Goal: Communication & Community: Answer question/provide support

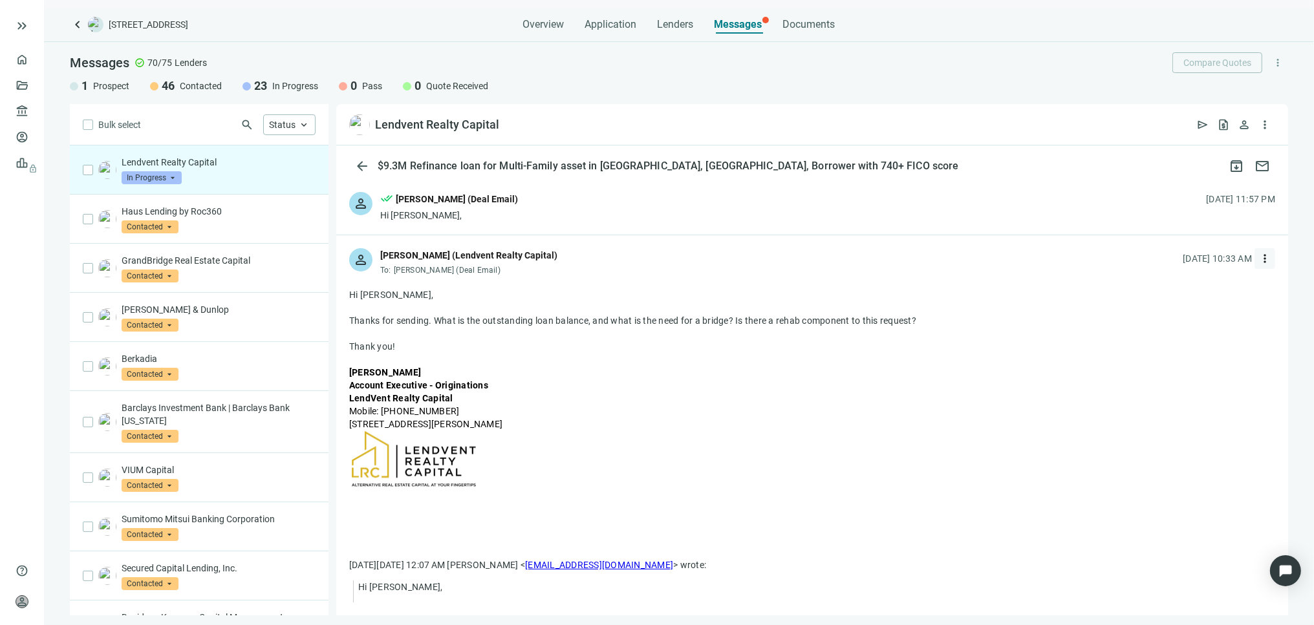
click at [1258, 260] on span "more_vert" at bounding box center [1264, 258] width 13 height 13
click at [1174, 313] on span "Reply all" at bounding box center [1173, 311] width 33 height 10
type textarea "**********"
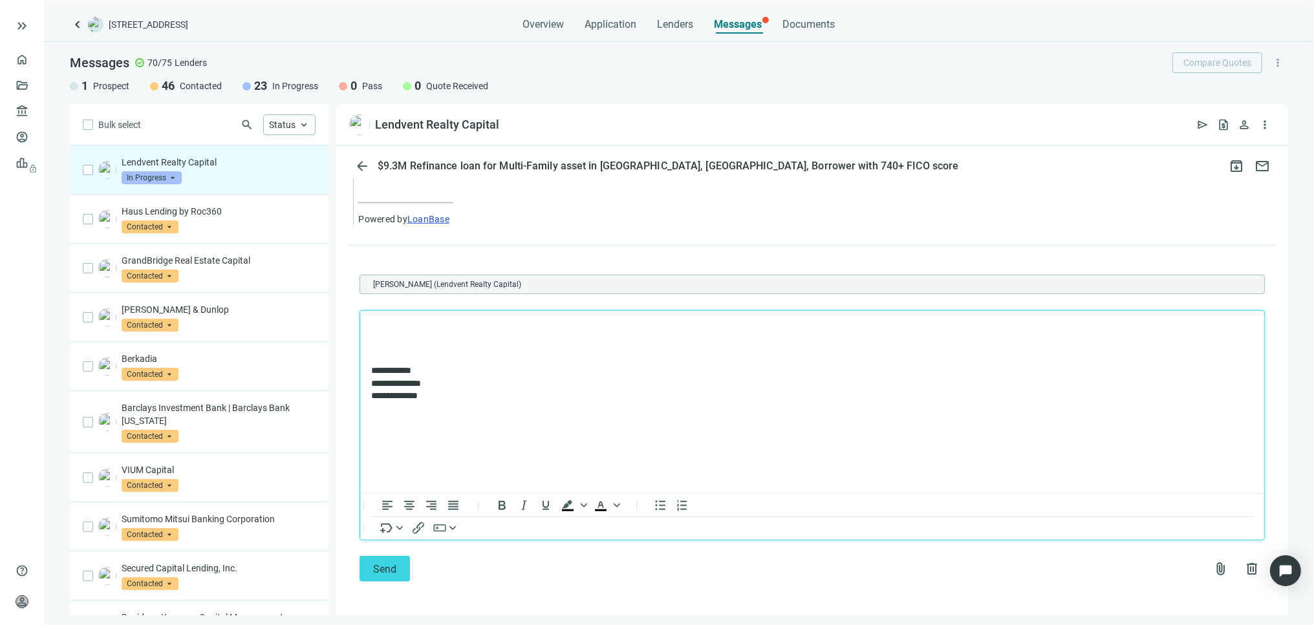
scroll to position [810, 0]
click at [1213, 566] on span "attach_file" at bounding box center [1221, 568] width 16 height 16
click at [1115, 535] on span "Upload new" at bounding box center [1115, 536] width 47 height 10
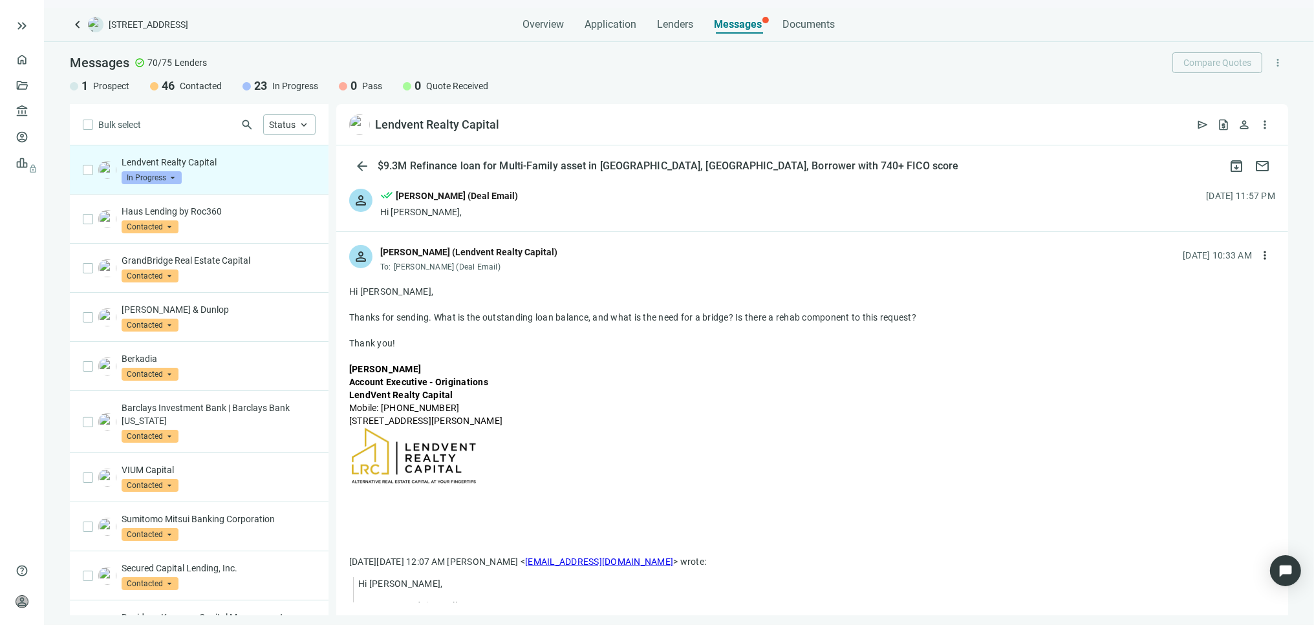
scroll to position [0, 0]
drag, startPoint x: 347, startPoint y: 319, endPoint x: 925, endPoint y: 317, distance: 577.4
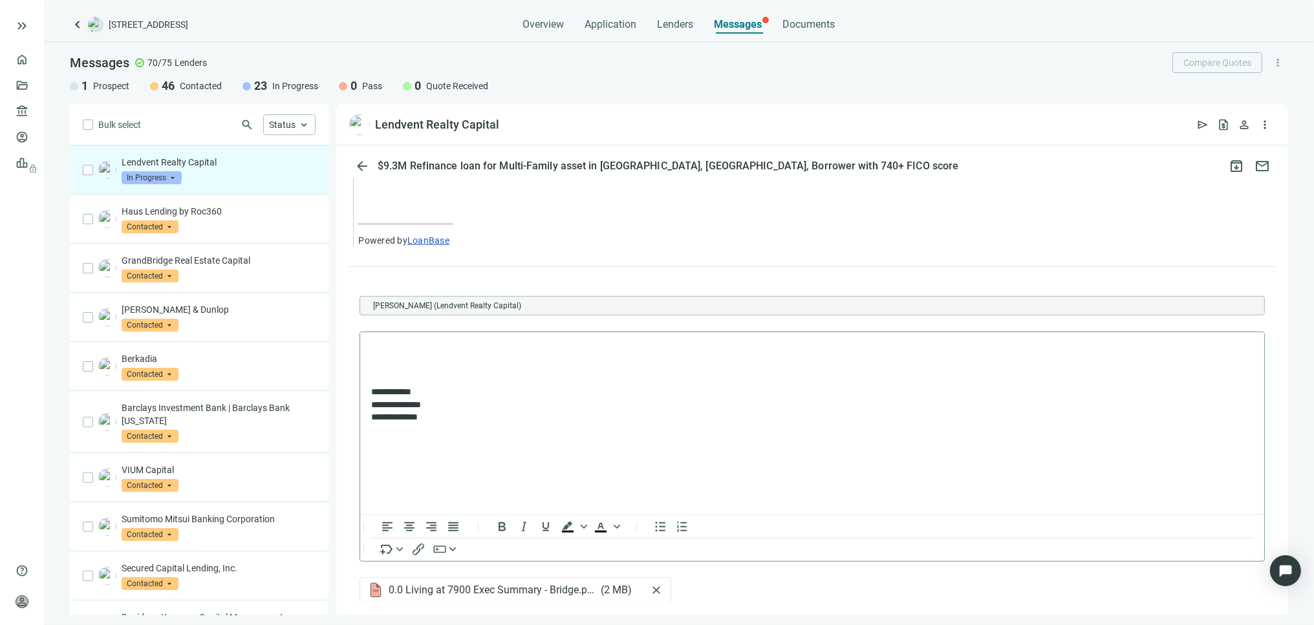
scroll to position [862, 0]
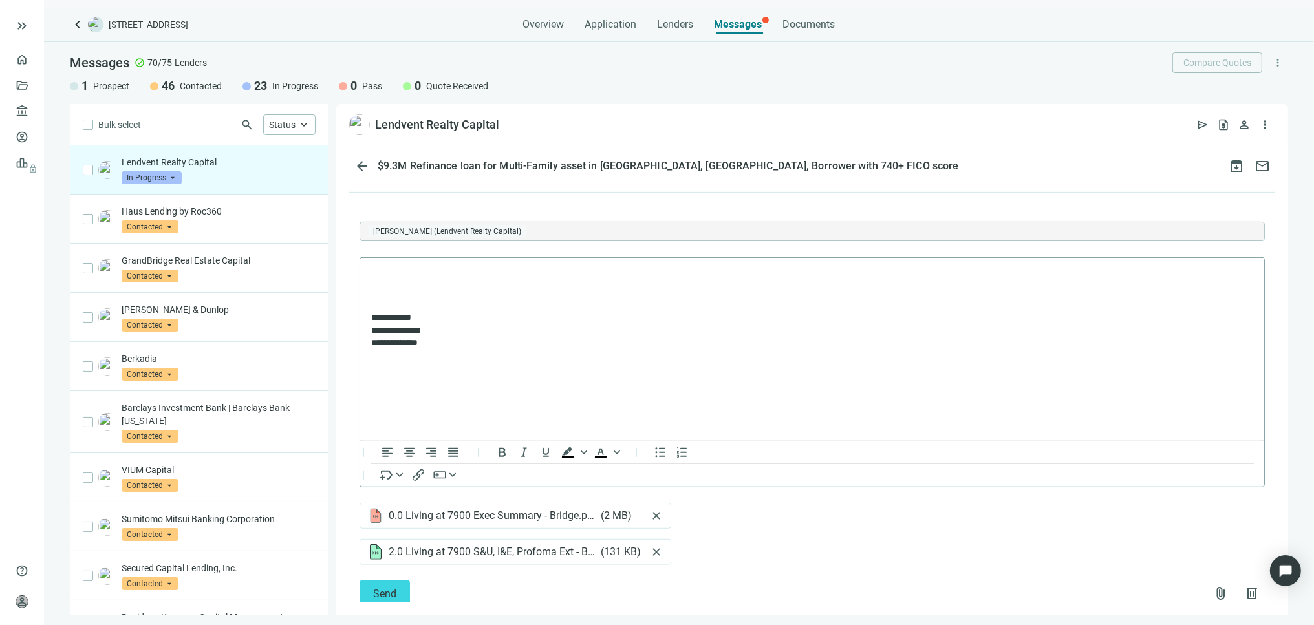
click at [401, 296] on p "Rich Text Area. Press ALT-0 for help." at bounding box center [811, 296] width 882 height 13
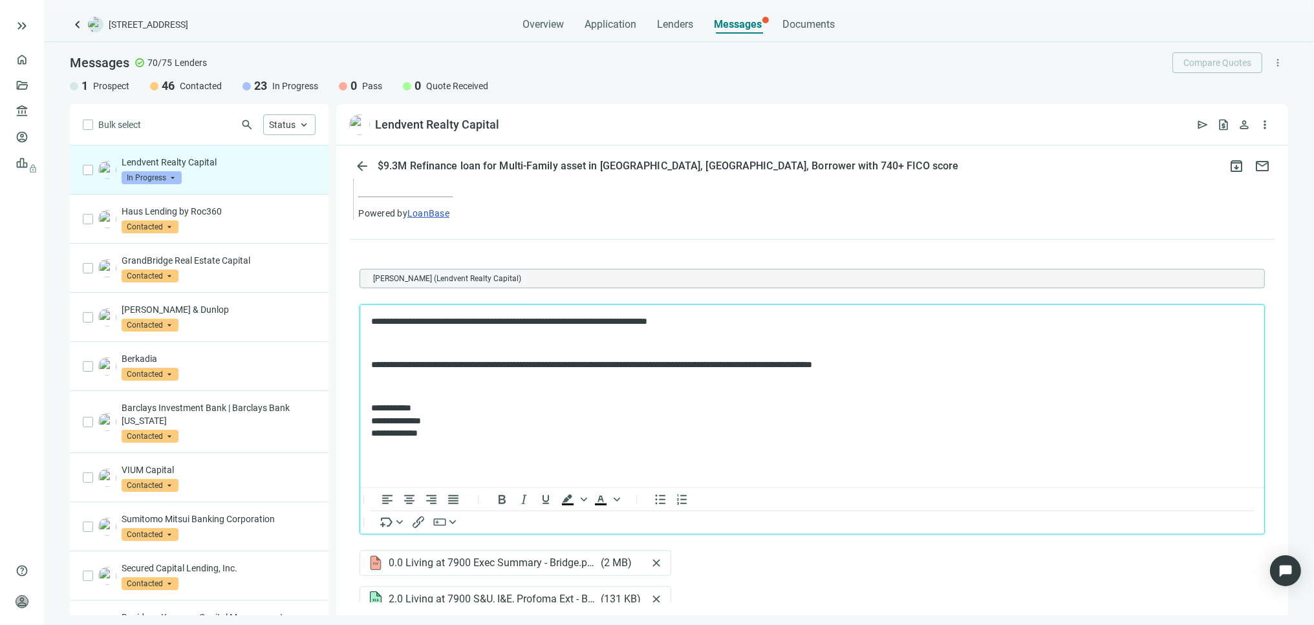
scroll to position [790, 0]
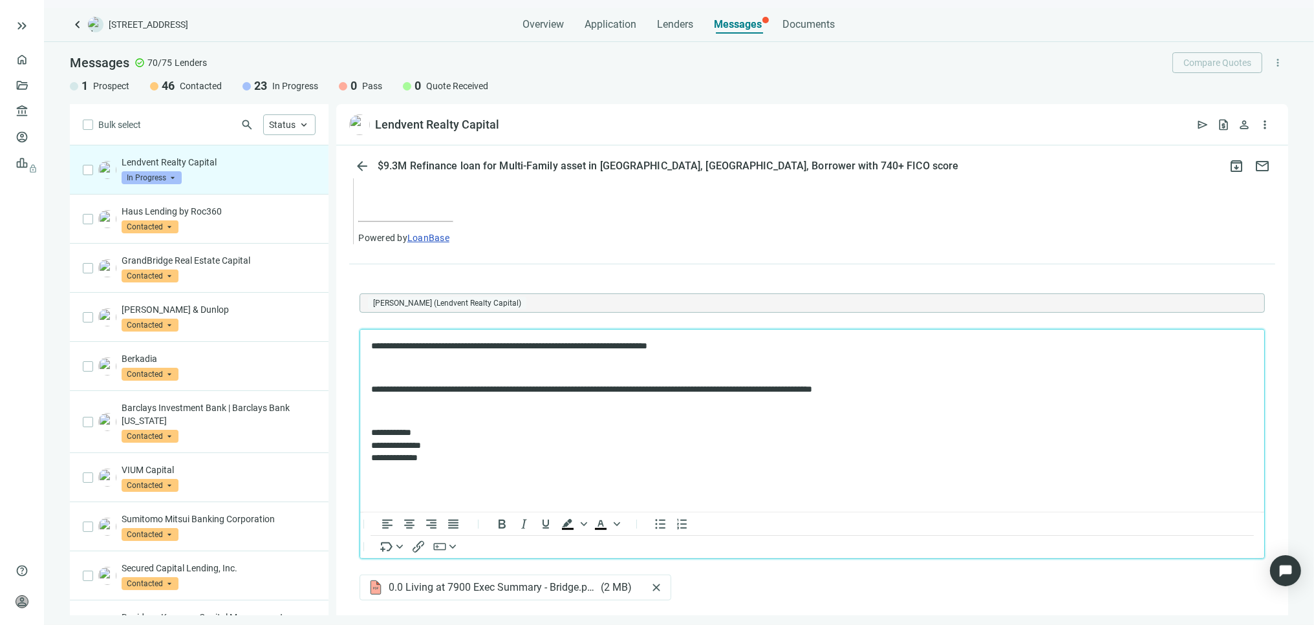
click at [386, 361] on p "Rich Text Area. Press ALT-0 for help." at bounding box center [811, 367] width 882 height 13
click at [372, 358] on body "**********" at bounding box center [811, 401] width 883 height 125
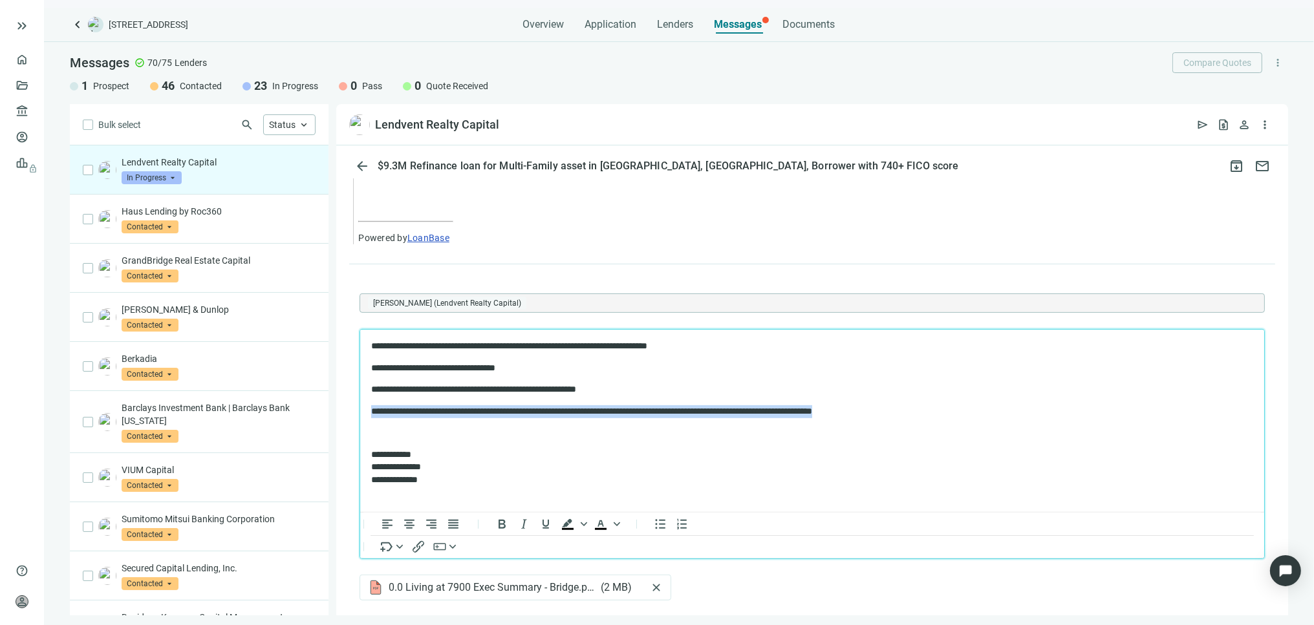
drag, startPoint x: 951, startPoint y: 412, endPoint x: 365, endPoint y: 409, distance: 586.5
click at [365, 409] on html "**********" at bounding box center [812, 412] width 904 height 167
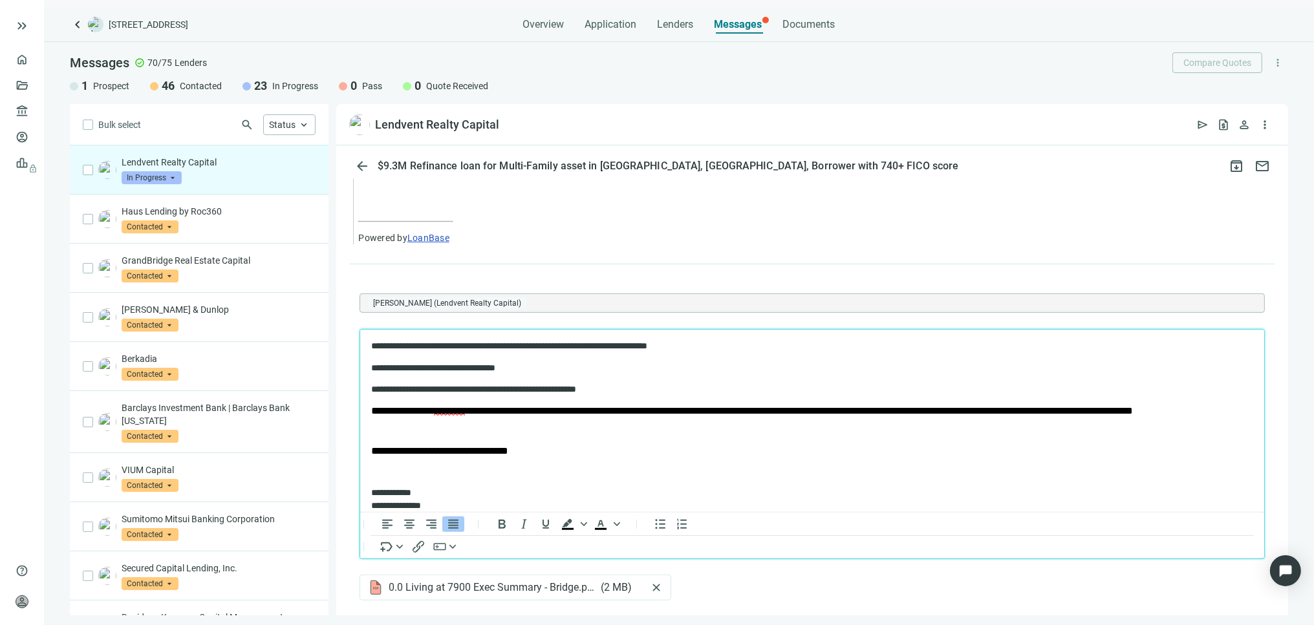
click at [379, 436] on p "Rich Text Area. Press ALT-0 for help." at bounding box center [811, 430] width 882 height 11
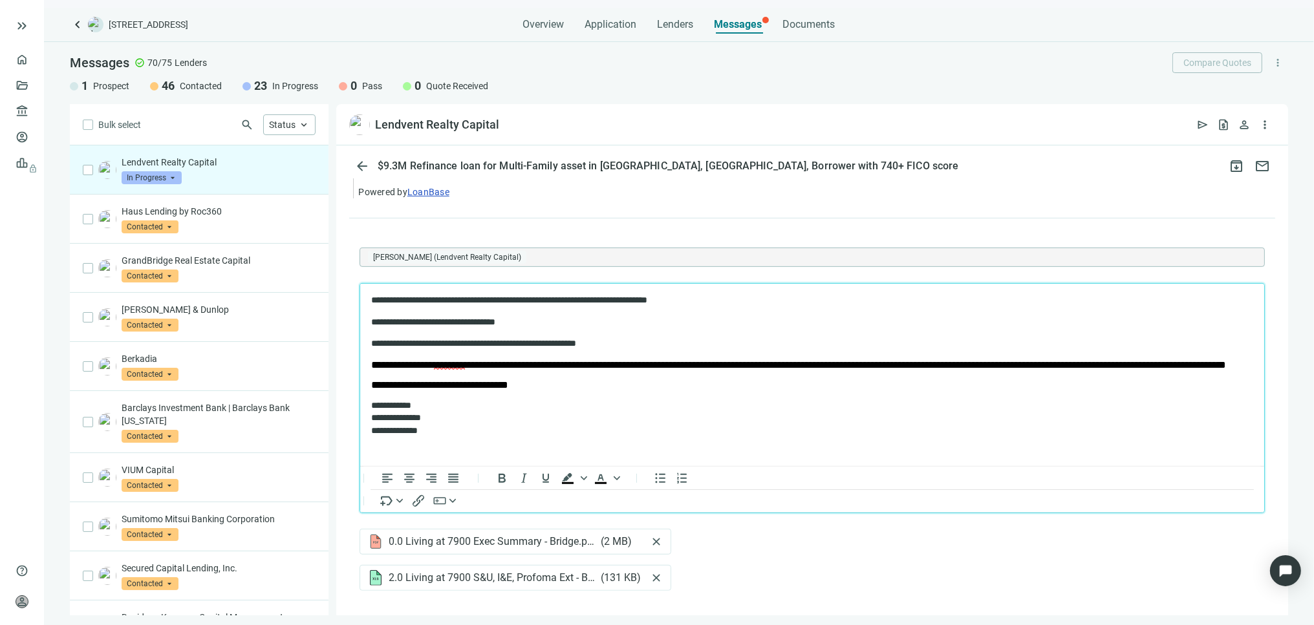
scroll to position [888, 0]
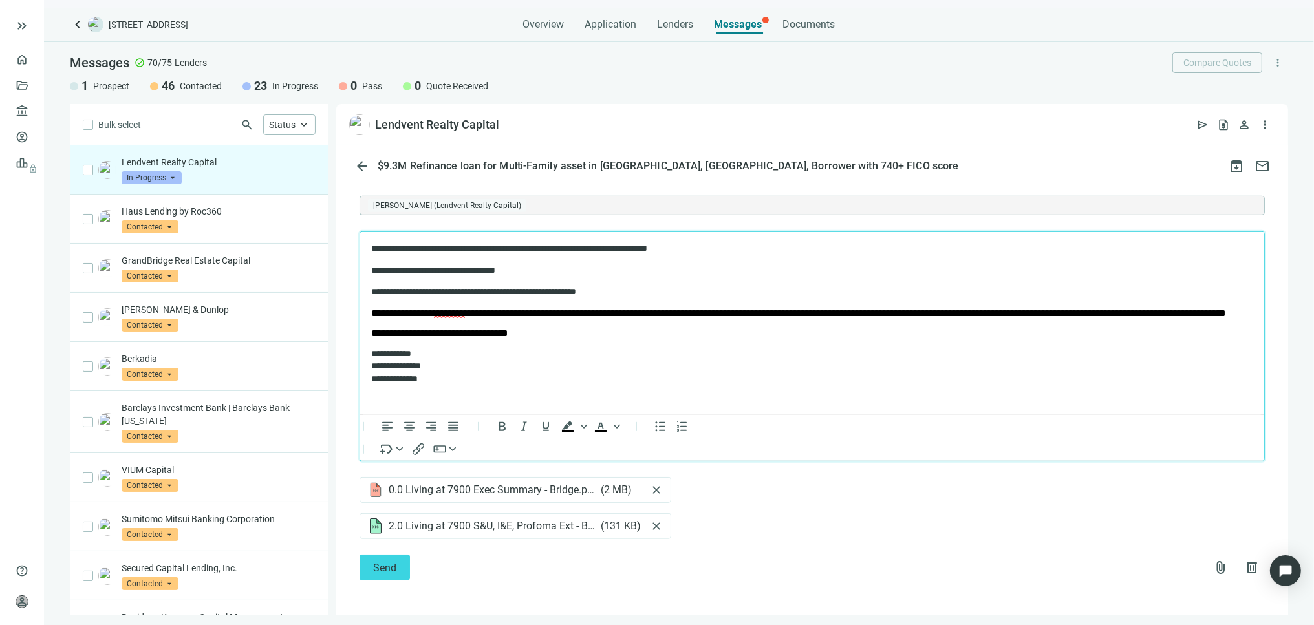
click at [370, 291] on body "**********" at bounding box center [811, 313] width 883 height 143
click at [385, 563] on span "Send" at bounding box center [384, 568] width 23 height 12
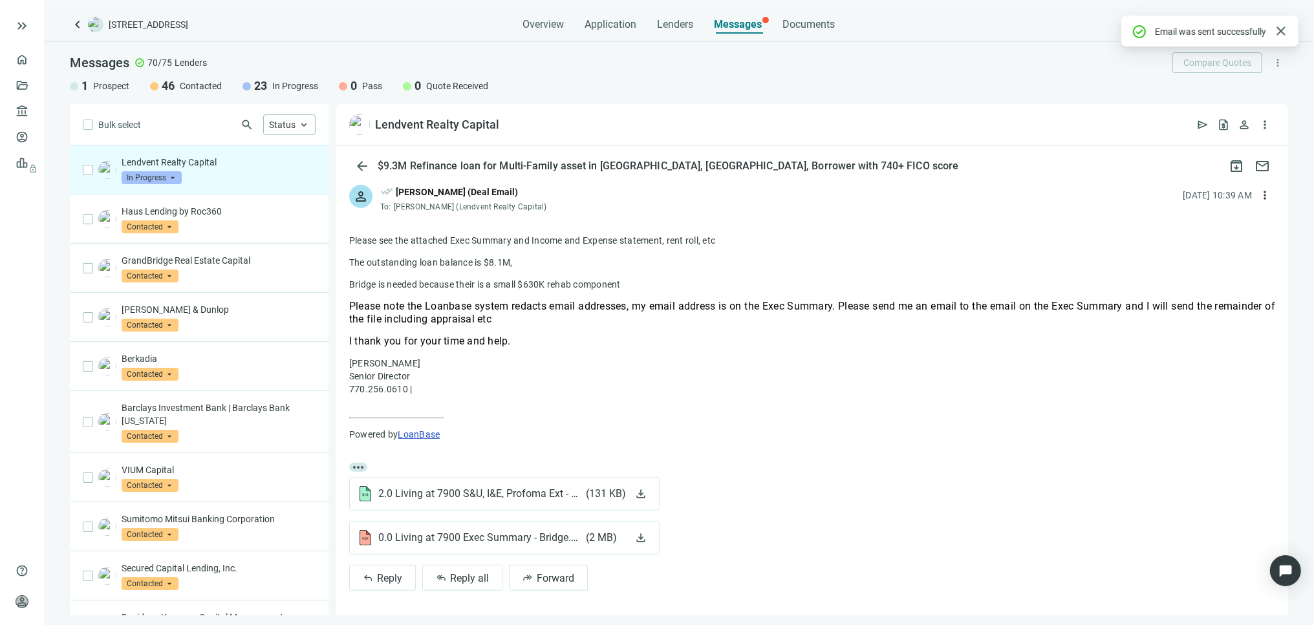
scroll to position [897, 0]
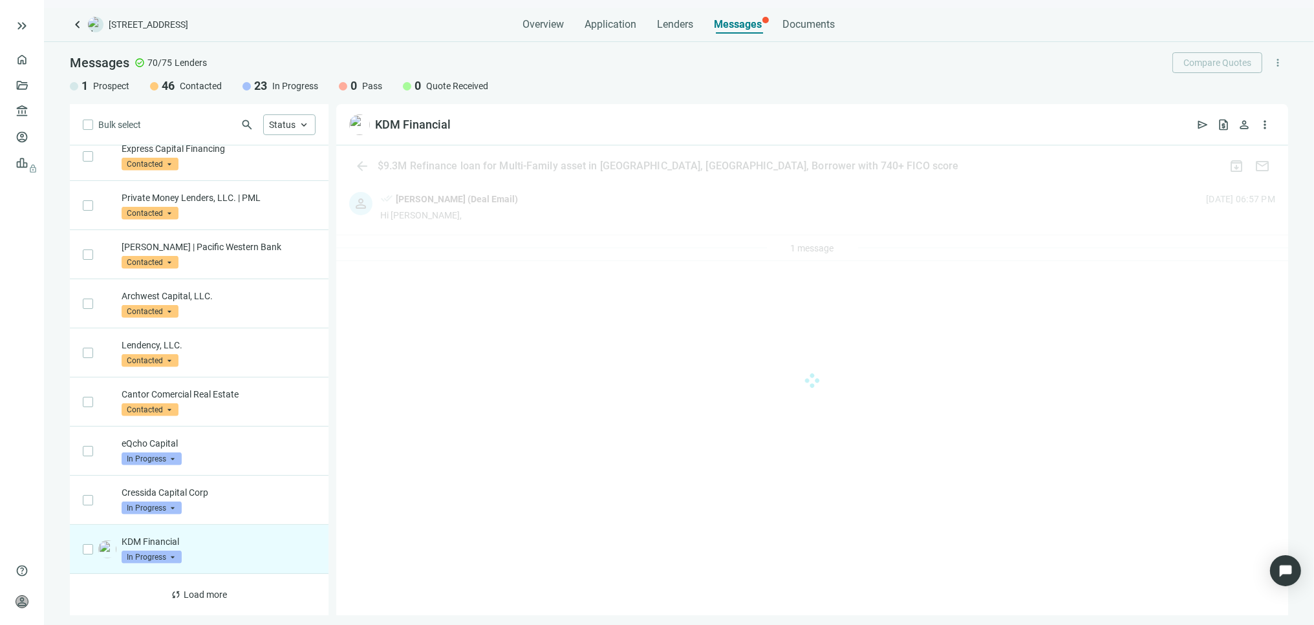
scroll to position [974, 0]
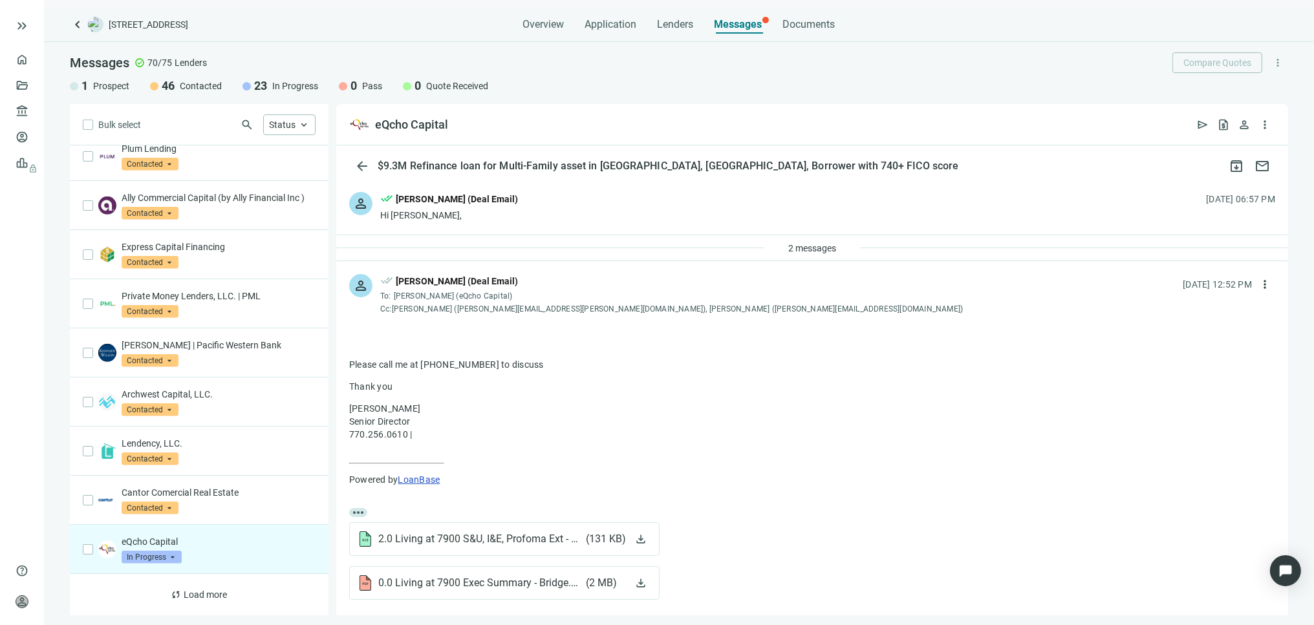
scroll to position [875, 0]
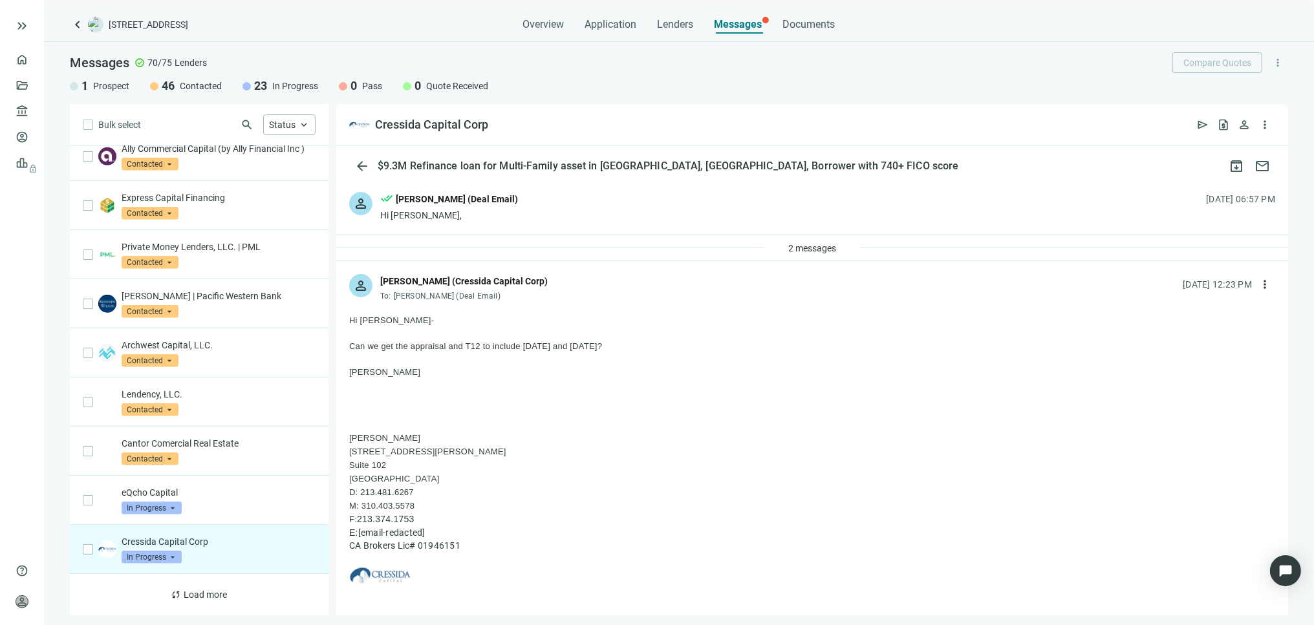
scroll to position [925, 0]
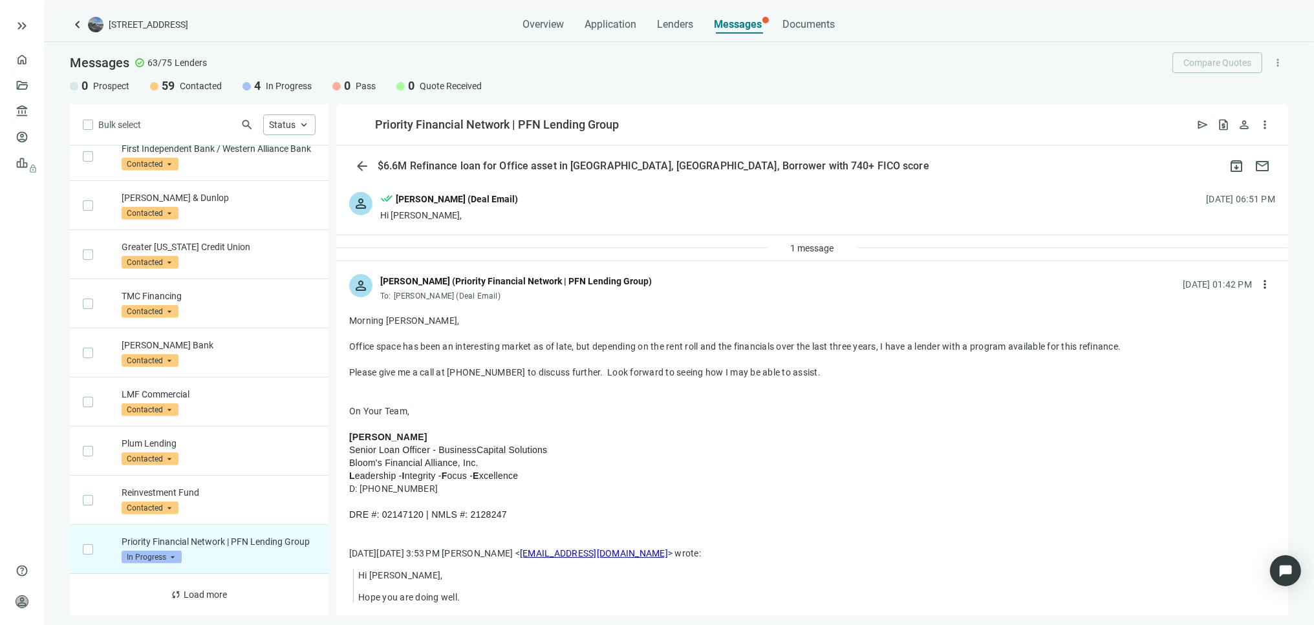
scroll to position [1098, 0]
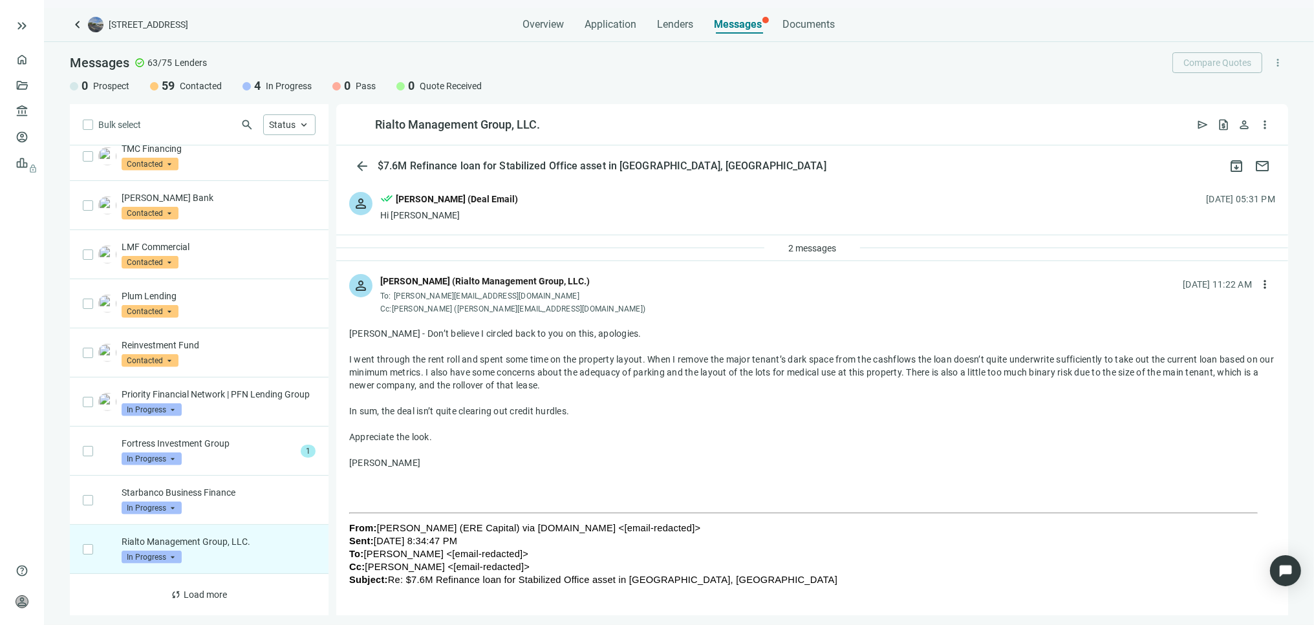
scroll to position [1246, 0]
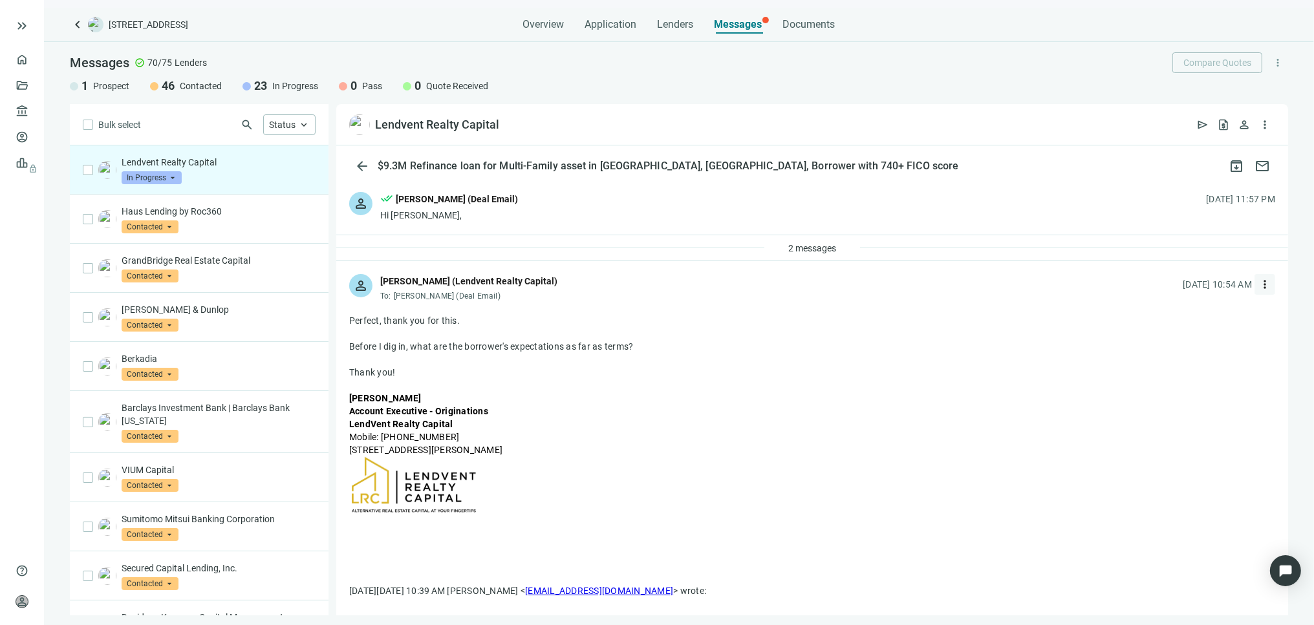
click at [1258, 283] on span "more_vert" at bounding box center [1264, 284] width 13 height 13
click at [1180, 335] on span "Reply all" at bounding box center [1173, 337] width 33 height 10
type textarea "**********"
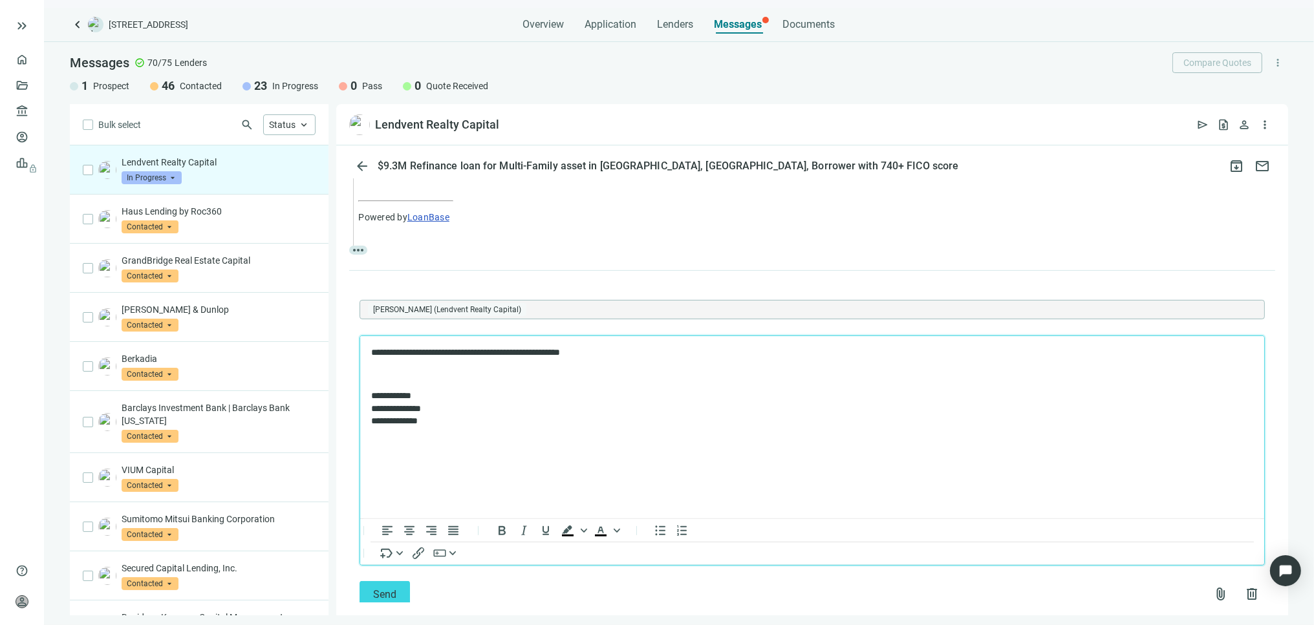
scroll to position [618, 0]
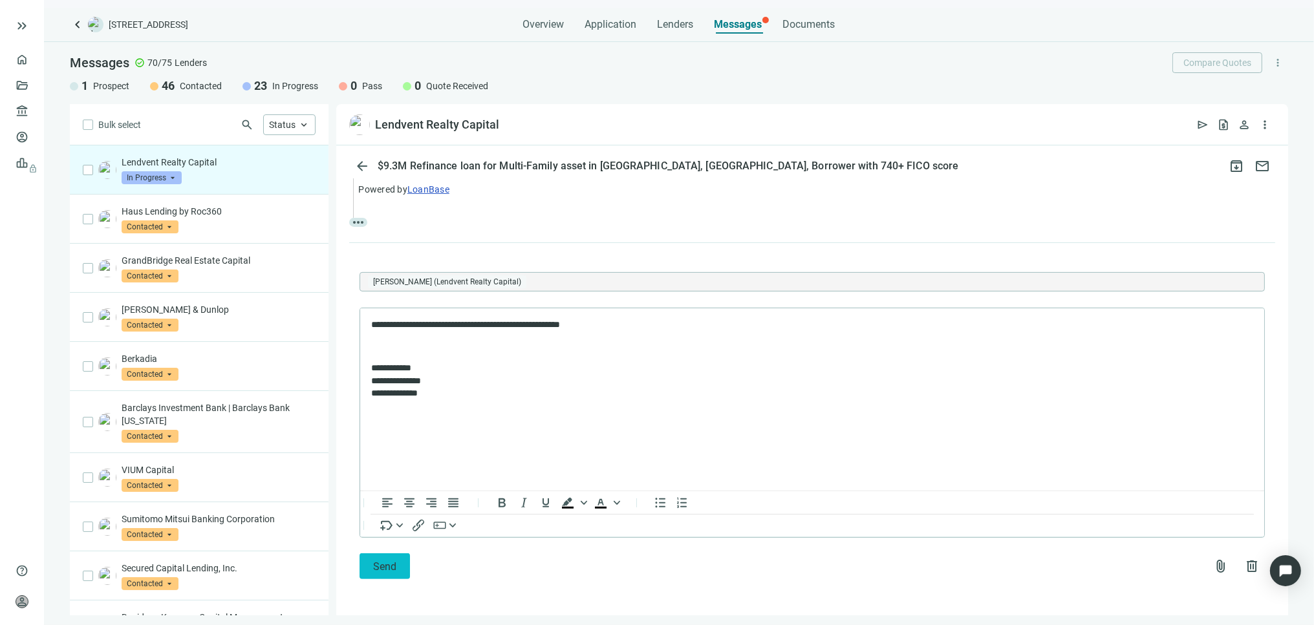
click at [388, 563] on span "Send" at bounding box center [384, 567] width 23 height 12
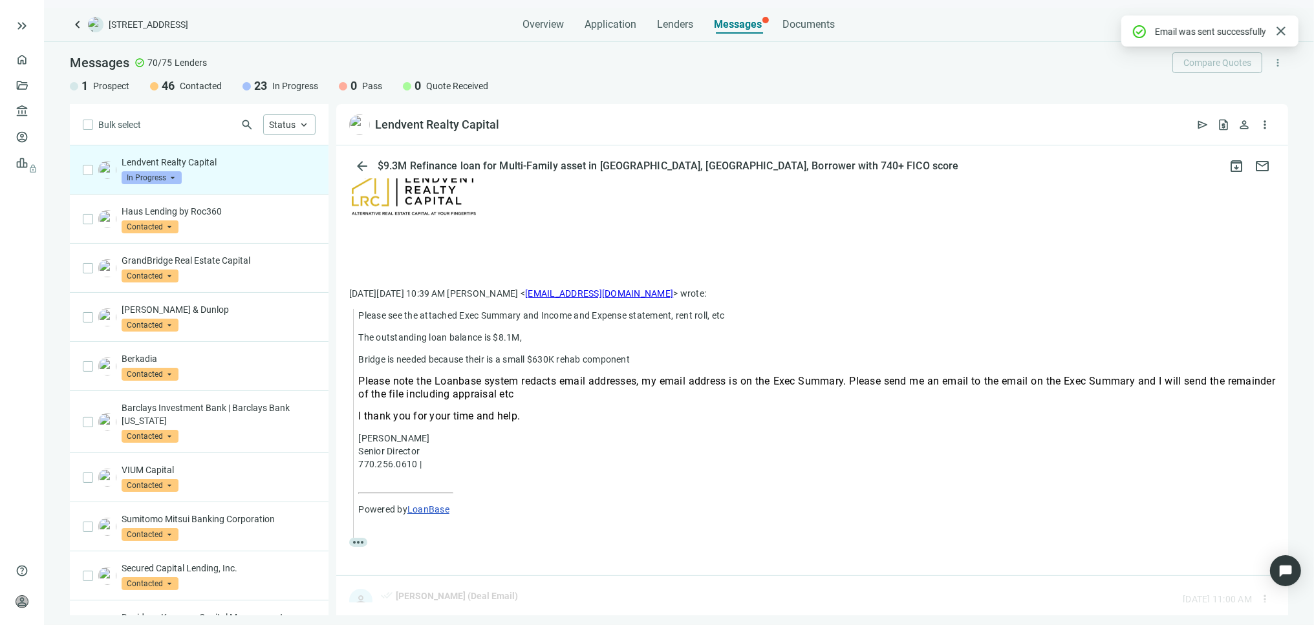
scroll to position [548, 0]
